Goal: Answer question/provide support

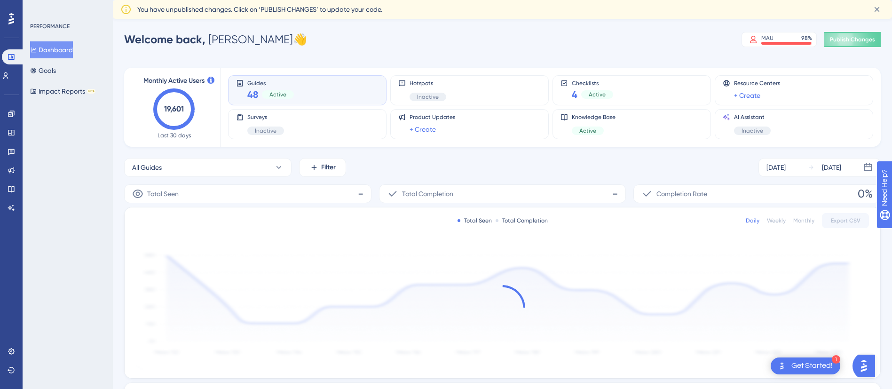
click at [817, 365] on div "Get Started!" at bounding box center [812, 366] width 41 height 10
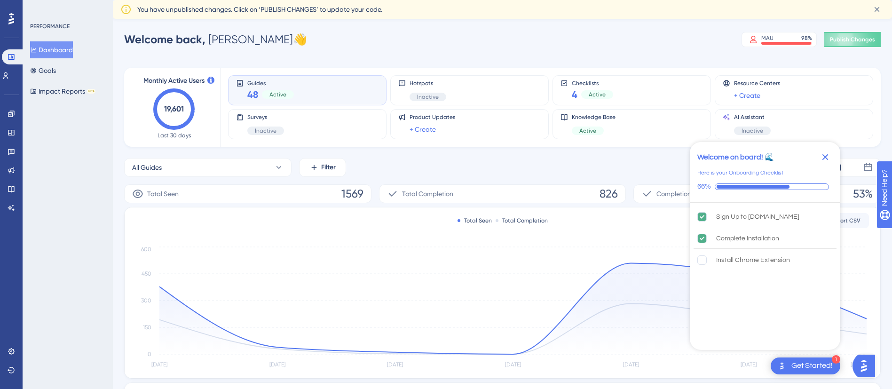
click at [869, 366] on img "Open AI Assistant Launcher" at bounding box center [864, 366] width 17 height 17
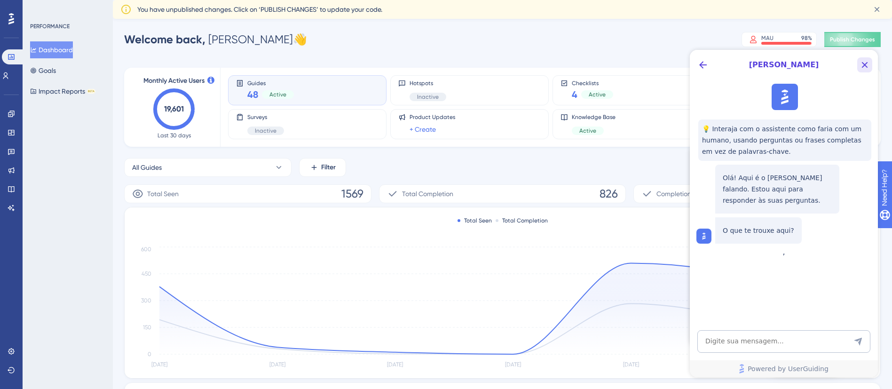
click at [861, 64] on icon "Close Button" at bounding box center [864, 64] width 11 height 11
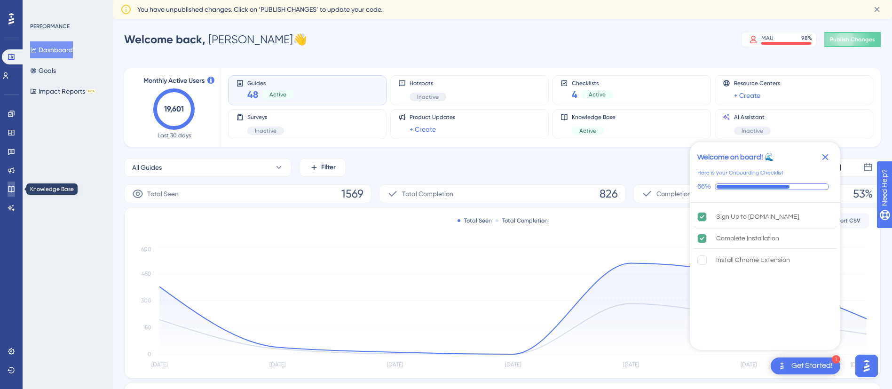
click at [12, 188] on icon at bounding box center [12, 189] width 8 height 8
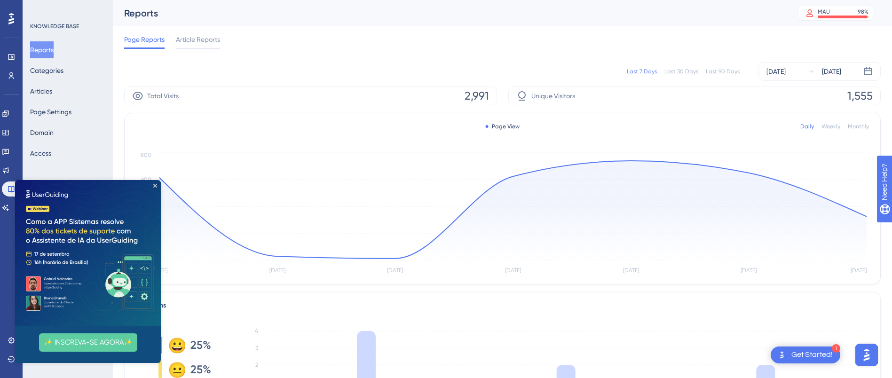
click at [156, 183] on img at bounding box center [88, 253] width 146 height 146
click at [156, 185] on icon "Close Preview" at bounding box center [155, 186] width 4 height 4
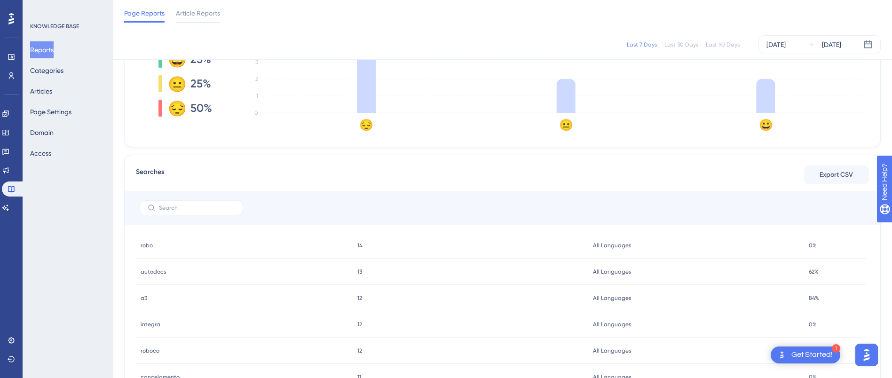
scroll to position [101, 0]
click at [799, 355] on div "Get Started!" at bounding box center [812, 355] width 41 height 10
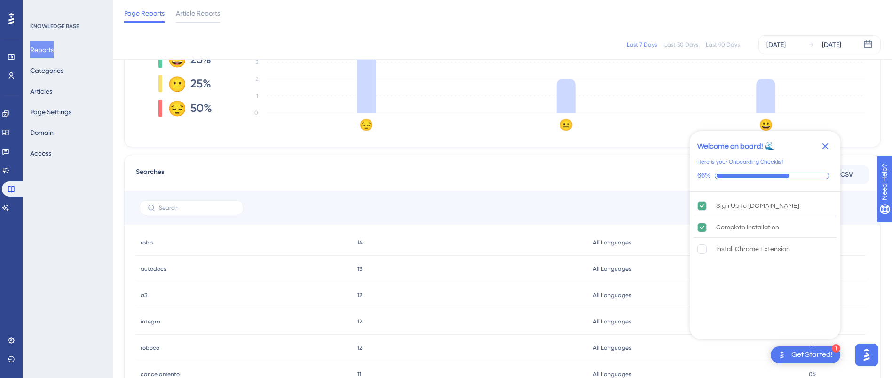
click at [869, 357] on img "Open AI Assistant Launcher" at bounding box center [867, 355] width 17 height 17
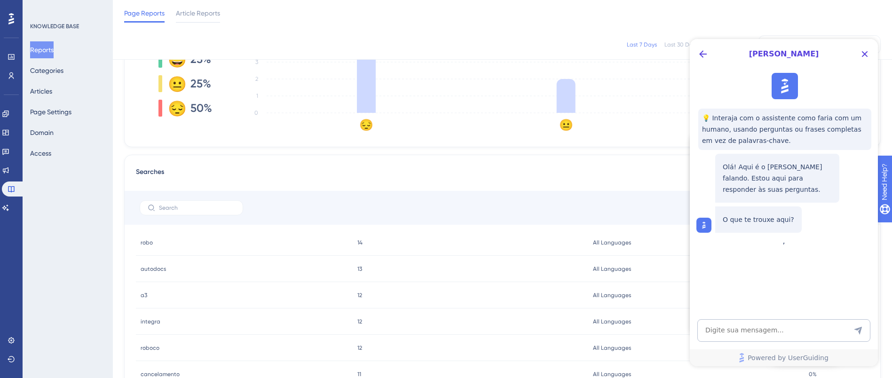
scroll to position [0, 0]
click at [748, 333] on textarea "AI Assistant Text Input" at bounding box center [784, 330] width 173 height 23
type textarea "passo a passo hiperlinks"
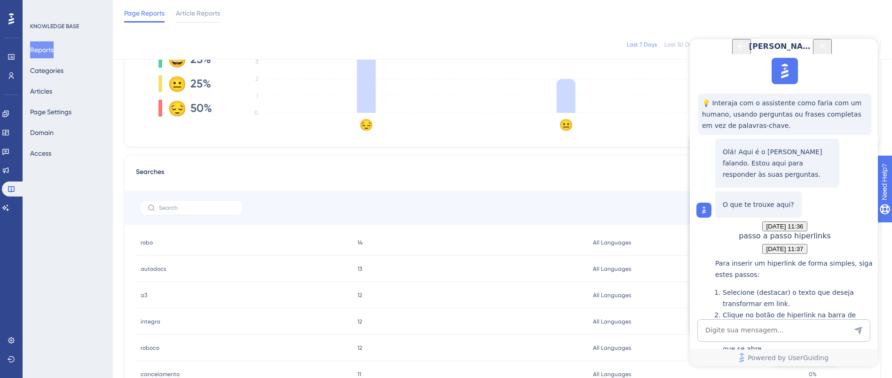
scroll to position [183, 0]
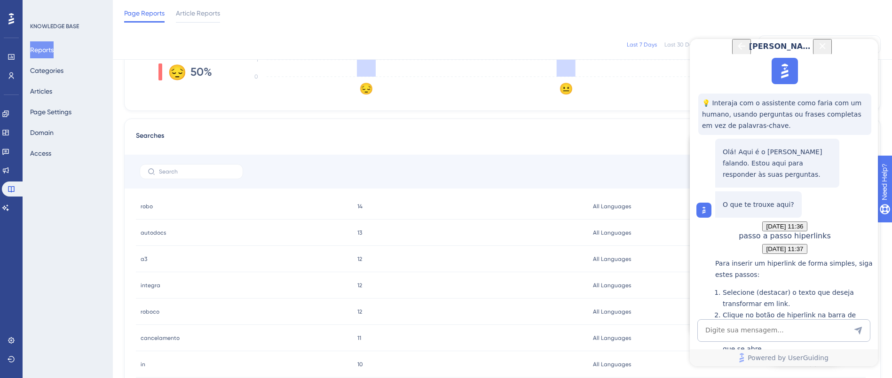
scroll to position [371, 0]
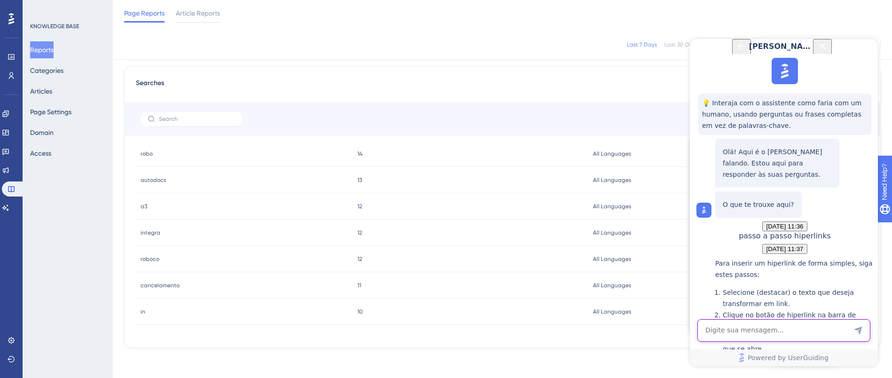
click at [761, 333] on textarea "AI Assistant Text Input" at bounding box center [784, 330] width 173 height 23
type textarea "obrigado!"
